Goal: Task Accomplishment & Management: Manage account settings

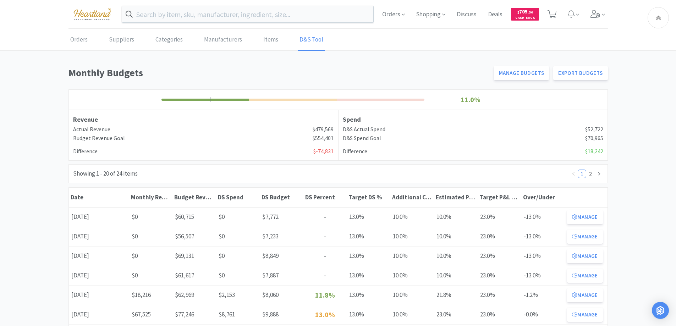
scroll to position [177, 0]
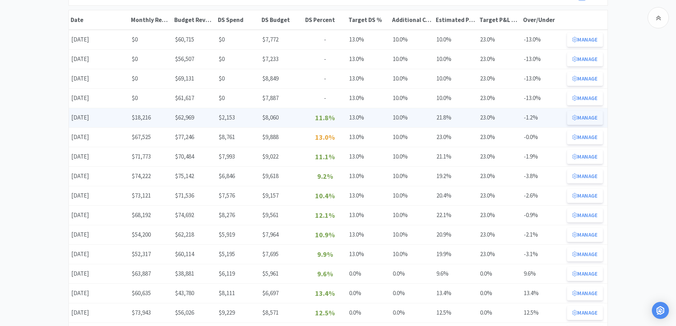
click at [596, 116] on button "Manage" at bounding box center [584, 118] width 35 height 14
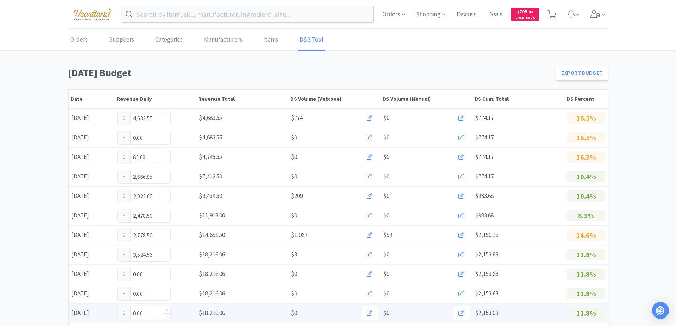
click at [149, 312] on input "0.00" at bounding box center [144, 312] width 52 height 13
type input "0"
type input "1,867"
click at [153, 316] on input "1,867.00" at bounding box center [144, 312] width 52 height 13
type input "1,867.20"
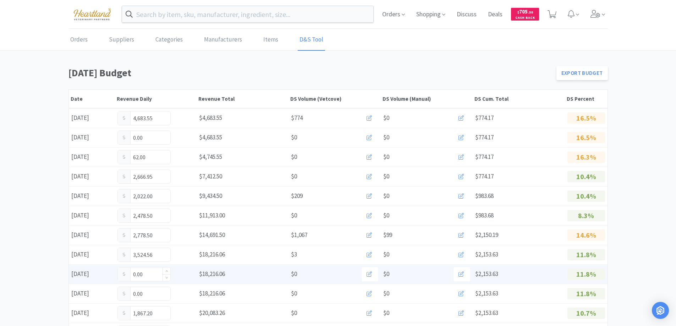
click at [151, 270] on input "0.00" at bounding box center [144, 273] width 52 height 13
type input "0"
type input "900.00"
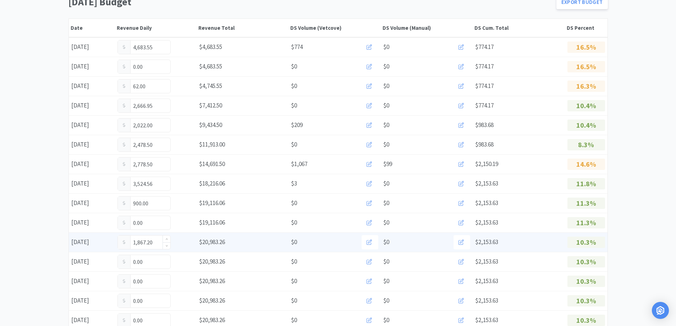
click at [156, 243] on input "1,867.20" at bounding box center [144, 242] width 52 height 13
type input "1,879.70"
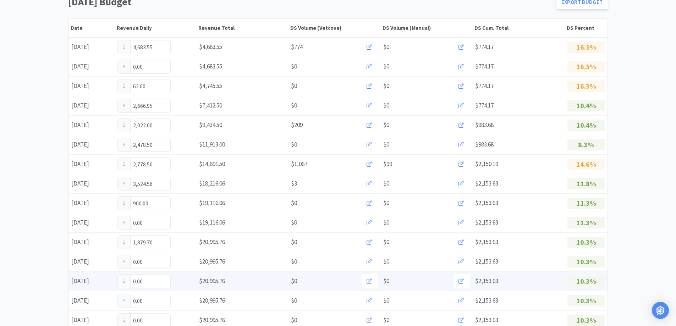
scroll to position [0, 0]
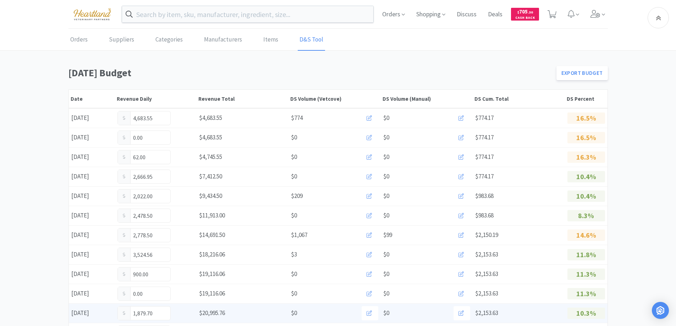
scroll to position [177, 0]
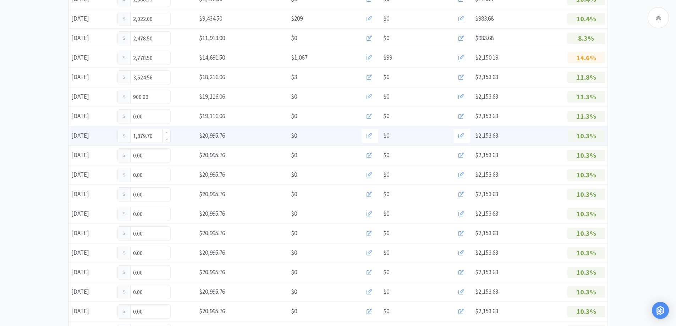
click at [159, 136] on input "1,879.70" at bounding box center [144, 135] width 52 height 13
type input "1"
type input "2,003.45"
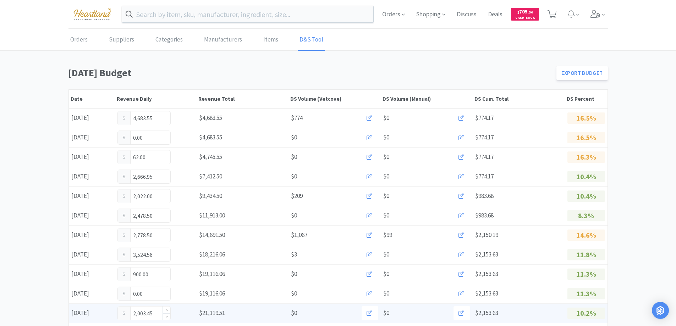
scroll to position [142, 0]
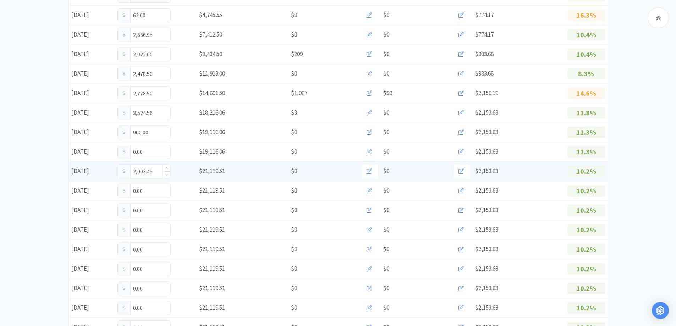
click at [156, 170] on input "2,003.45" at bounding box center [144, 171] width 52 height 13
type input "2"
type input "2,118.45"
